Goal: Check status: Check status

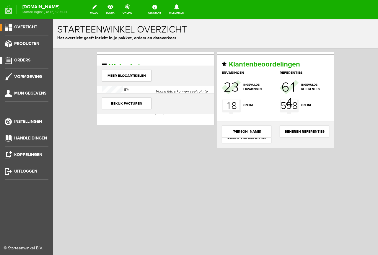
click at [26, 58] on span "Orders" at bounding box center [22, 60] width 16 height 5
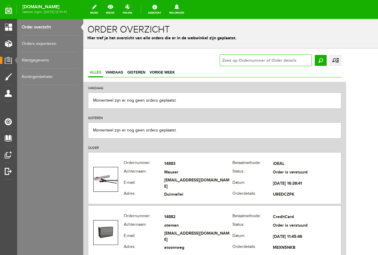
click at [282, 61] on input "text" at bounding box center [266, 60] width 92 height 12
type input "14860"
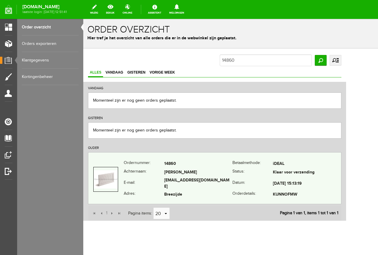
click at [215, 176] on td "[PERSON_NAME]" at bounding box center [198, 172] width 68 height 9
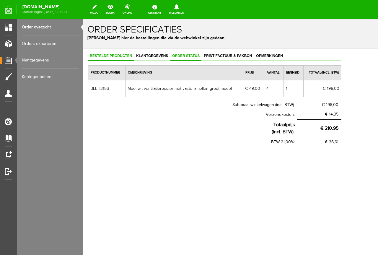
click at [187, 57] on span "Order status" at bounding box center [185, 56] width 31 height 4
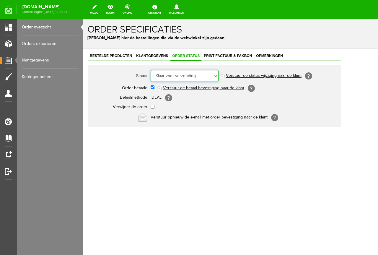
click at [216, 75] on select "Order niet afgerond Nieuw Order in behandeling Wacht op leverancier Wacht op be…" at bounding box center [185, 76] width 68 height 12
select select "5"
click at [151, 70] on select "Order niet afgerond Nieuw Order in behandeling Wacht op leverancier Wacht op be…" at bounding box center [185, 76] width 68 height 12
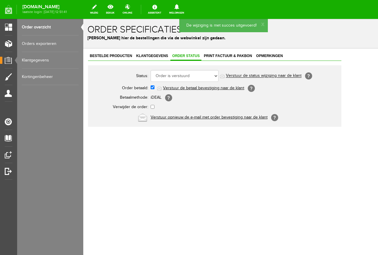
click at [273, 75] on link "Verstuur de status wijziging naar de klant" at bounding box center [264, 76] width 76 height 5
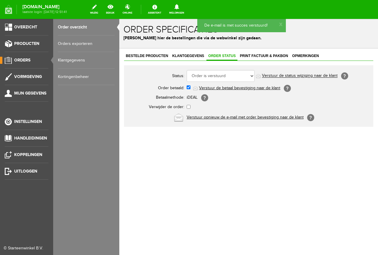
click at [24, 59] on span "Orders" at bounding box center [22, 60] width 16 height 5
